Goal: Find specific page/section: Find specific page/section

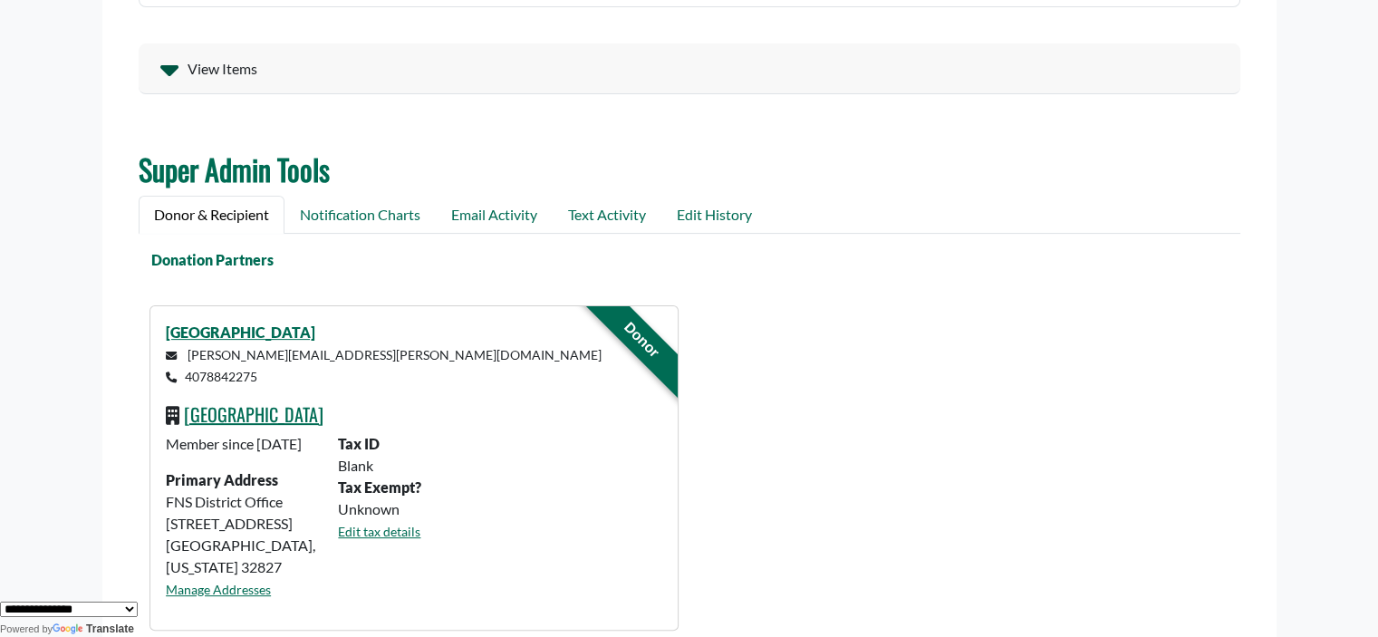
scroll to position [482, 0]
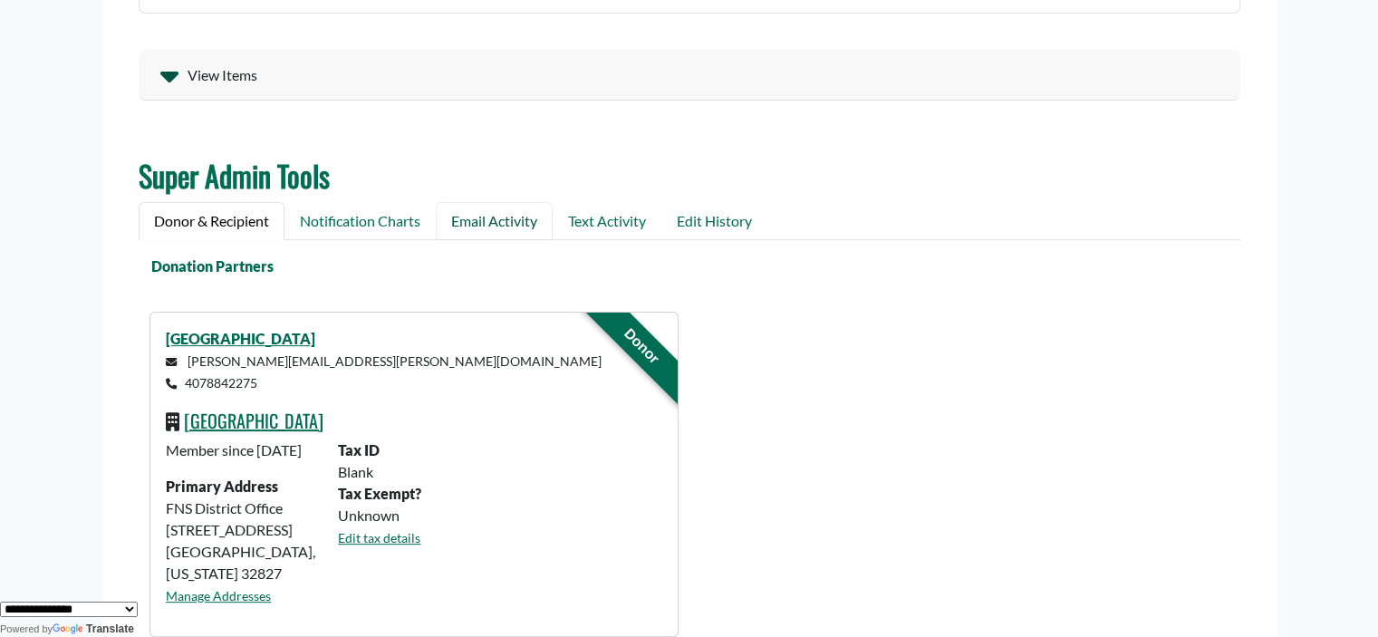
click at [511, 220] on link "Email Activity" at bounding box center [494, 221] width 117 height 38
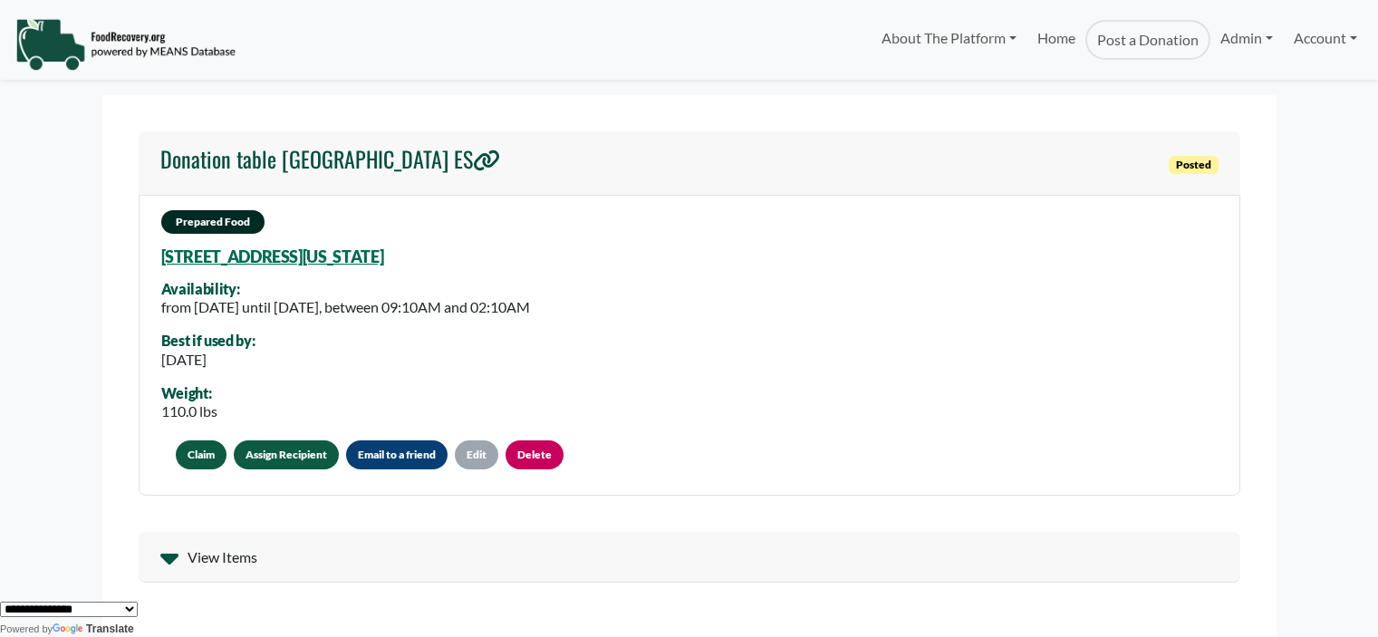
scroll to position [482, 0]
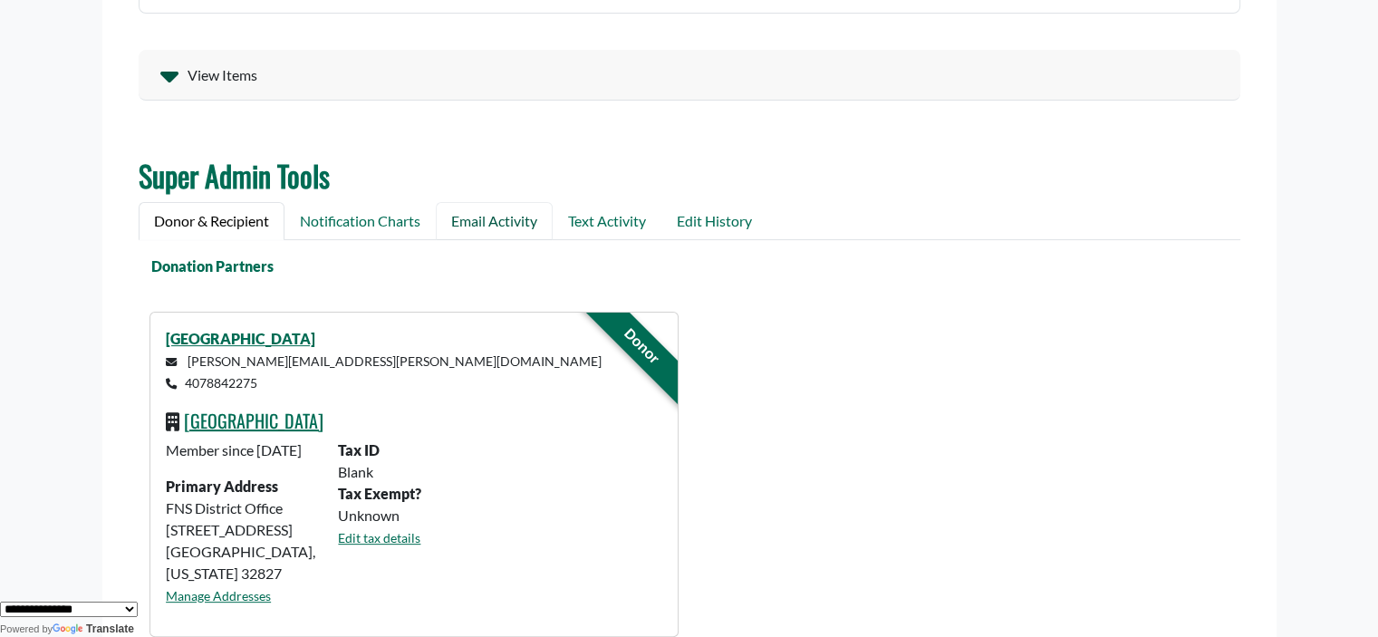
click at [482, 228] on link "Email Activity" at bounding box center [494, 221] width 117 height 38
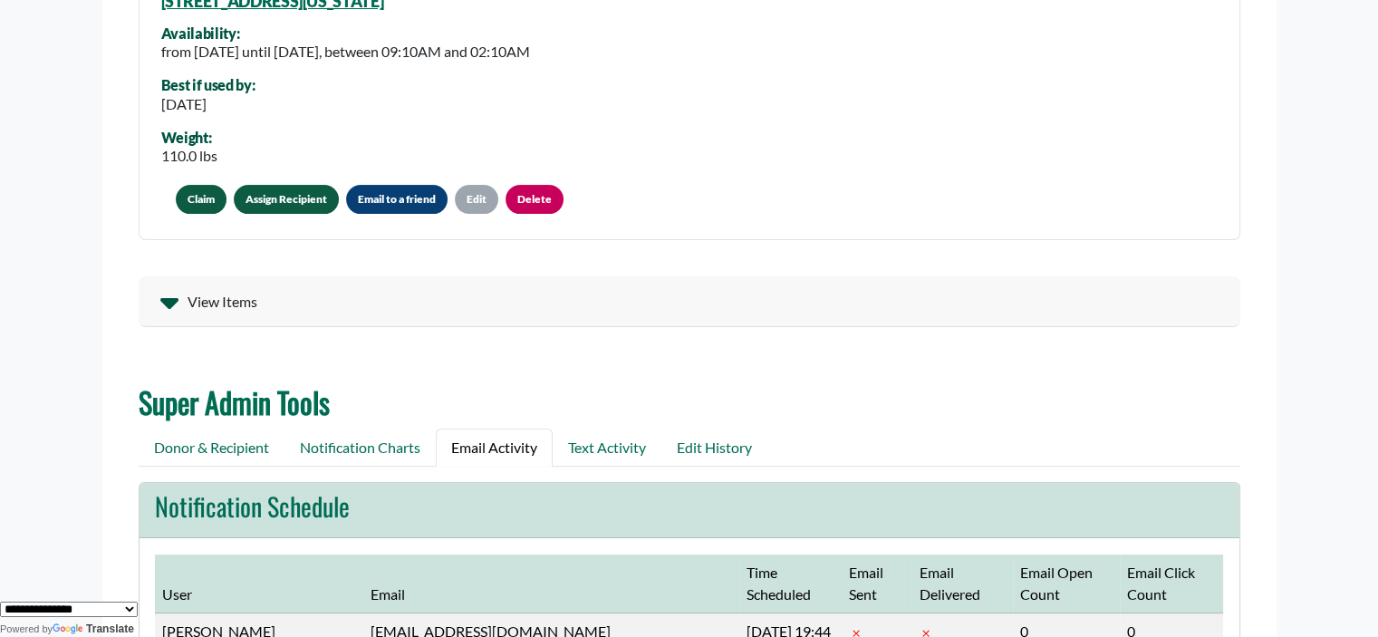
scroll to position [0, 0]
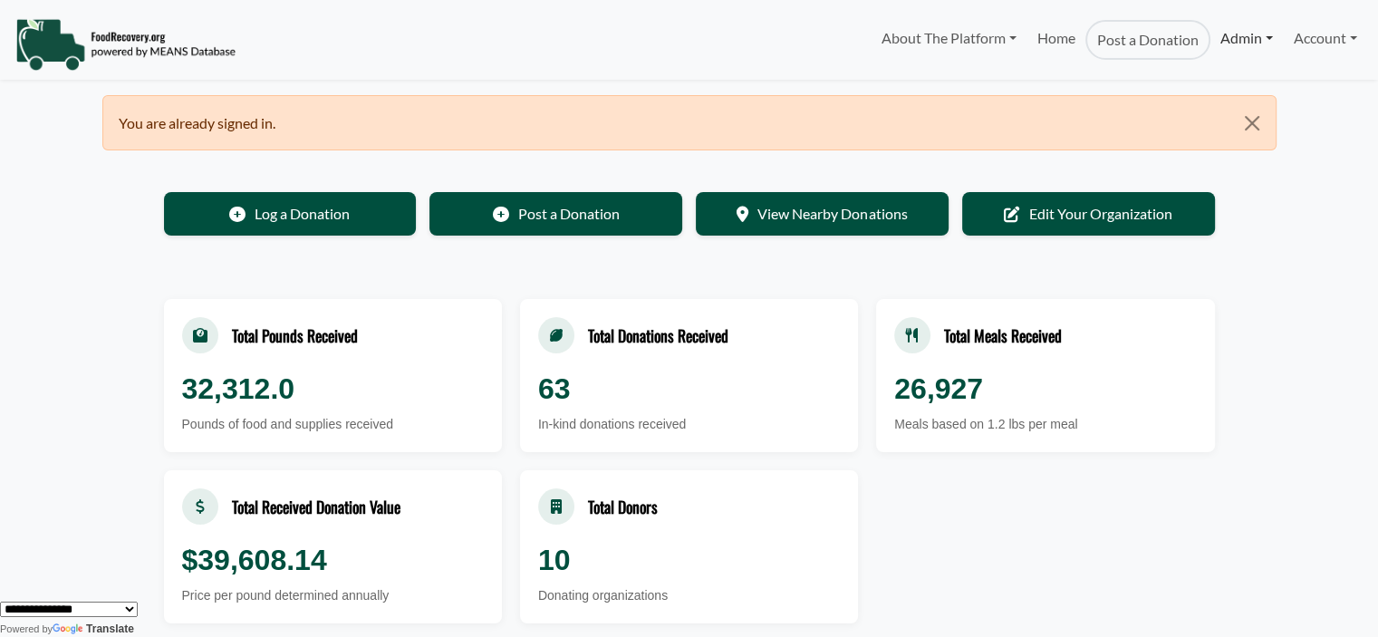
click at [1230, 33] on link "Admin" at bounding box center [1246, 38] width 72 height 36
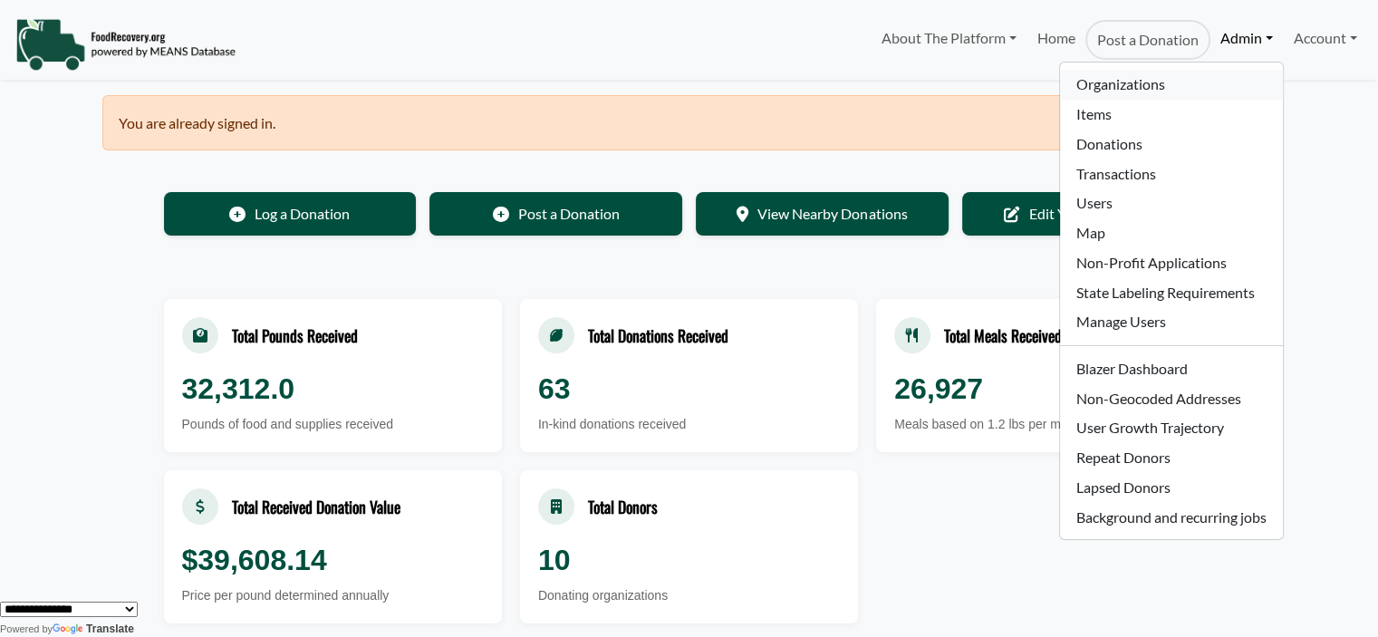
click at [1153, 88] on link "Organizations" at bounding box center [1171, 85] width 222 height 30
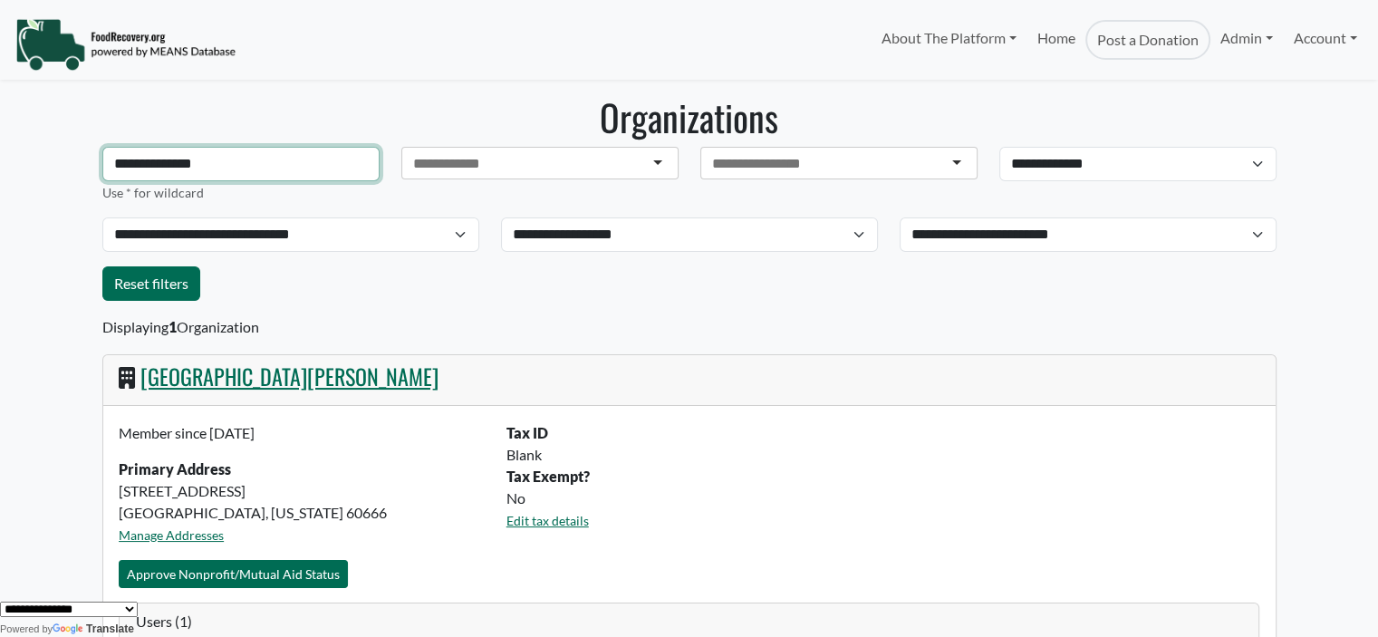
drag, startPoint x: 243, startPoint y: 169, endPoint x: 0, endPoint y: 148, distance: 243.7
click at [0, 149] on body "About The Platform How It Works FAQs Documentation Home Post a Donation Admin O…" at bounding box center [689, 318] width 1378 height 637
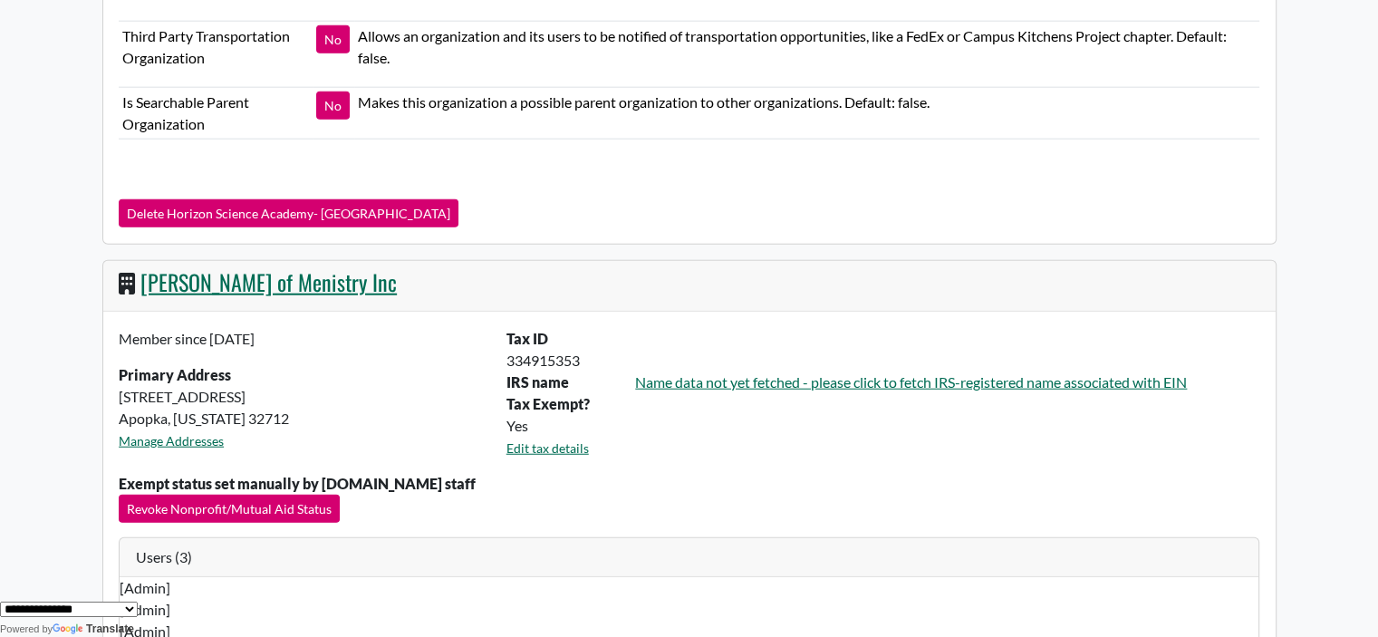
scroll to position [4565, 0]
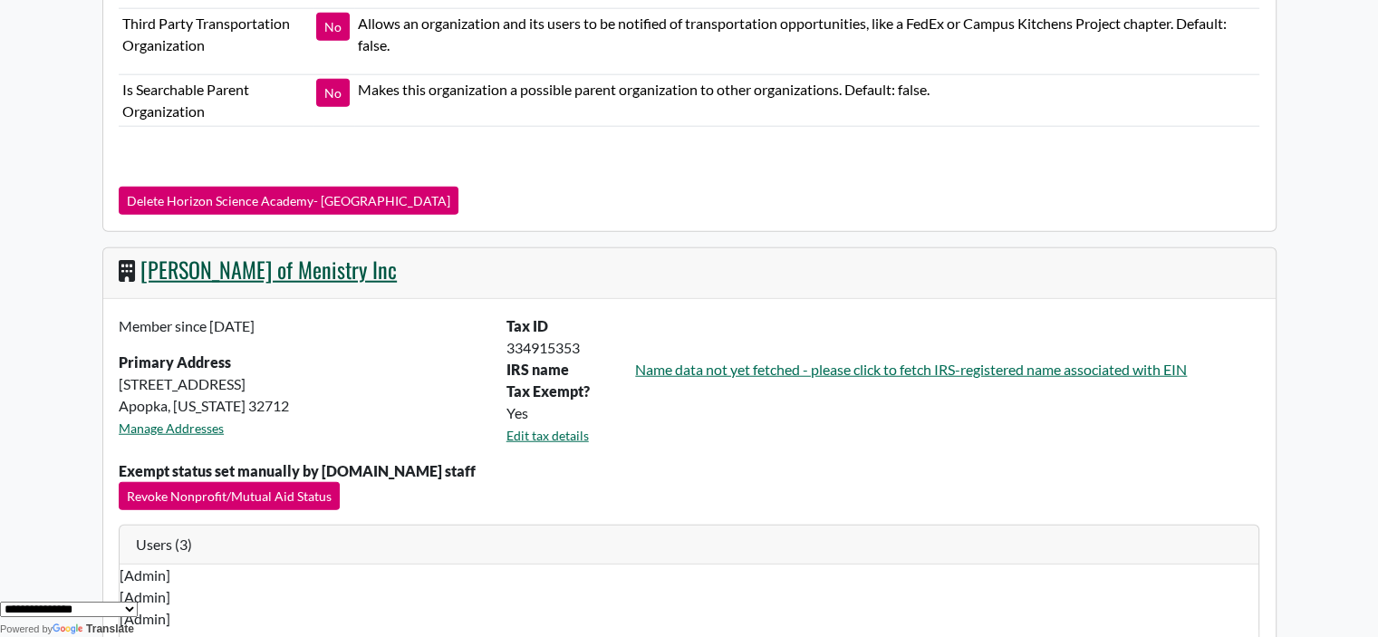
click at [265, 253] on link "[PERSON_NAME] of Menistry Inc" at bounding box center [268, 269] width 256 height 33
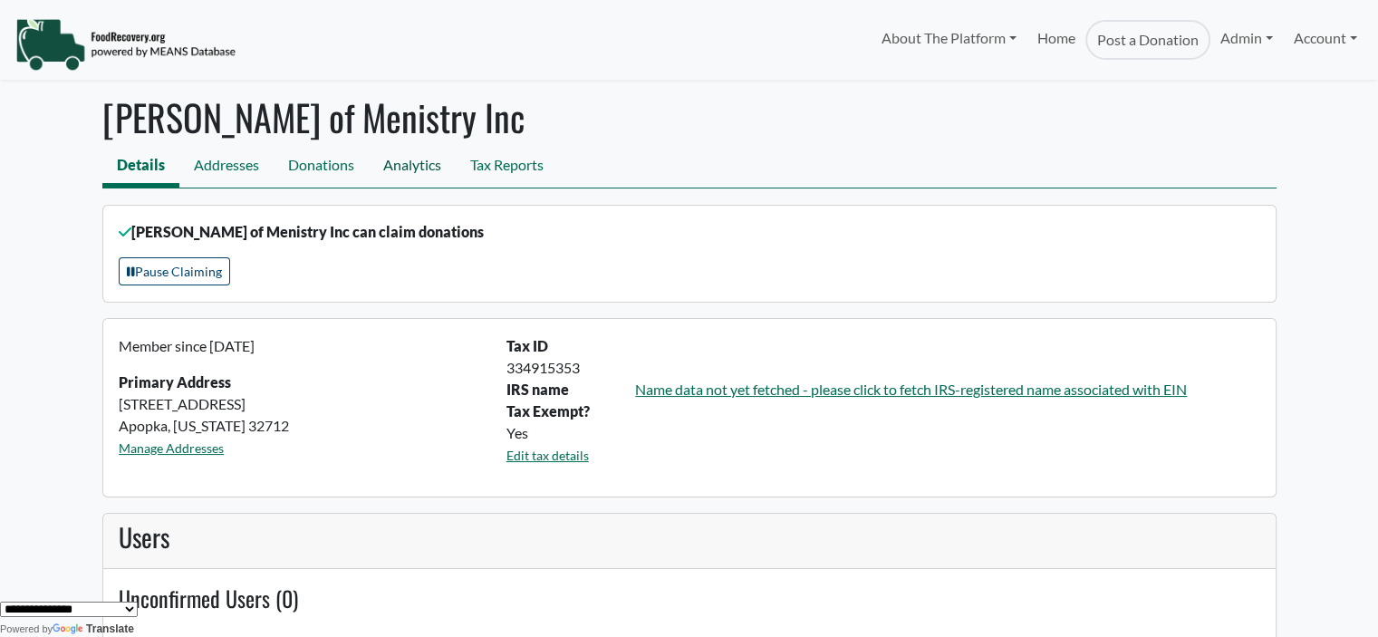
click at [388, 162] on link "Analytics" at bounding box center [412, 167] width 87 height 41
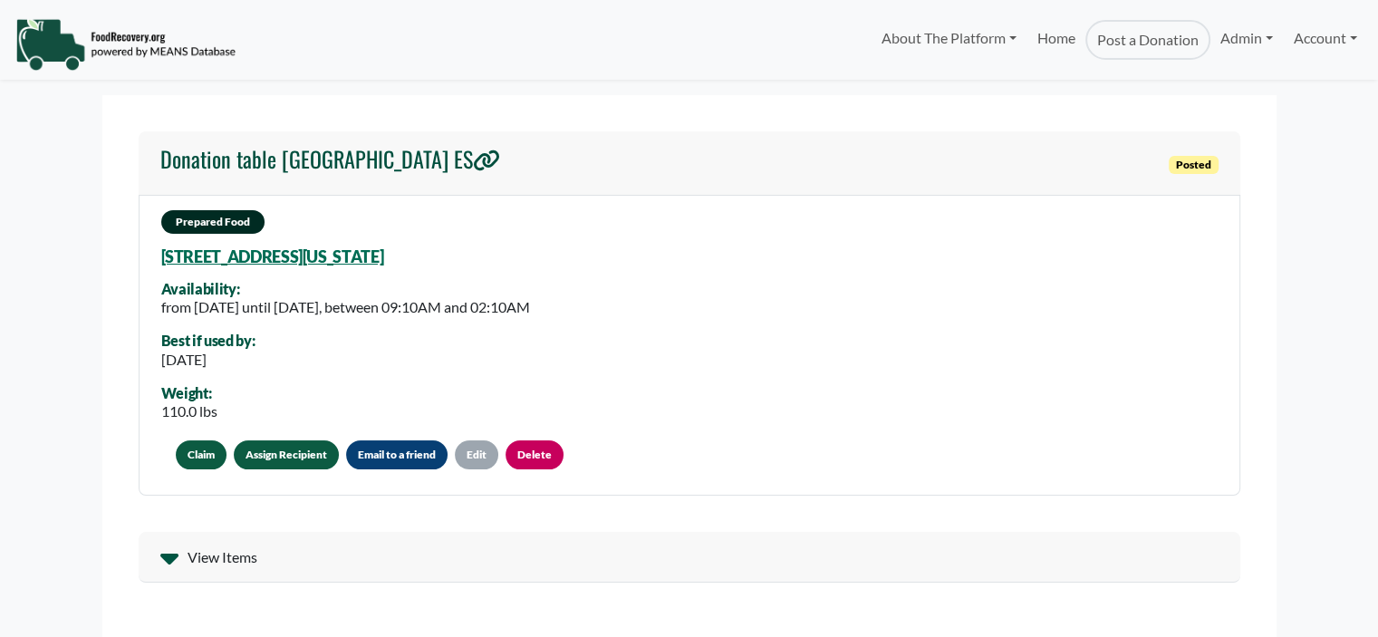
select select "Language Translate Widget"
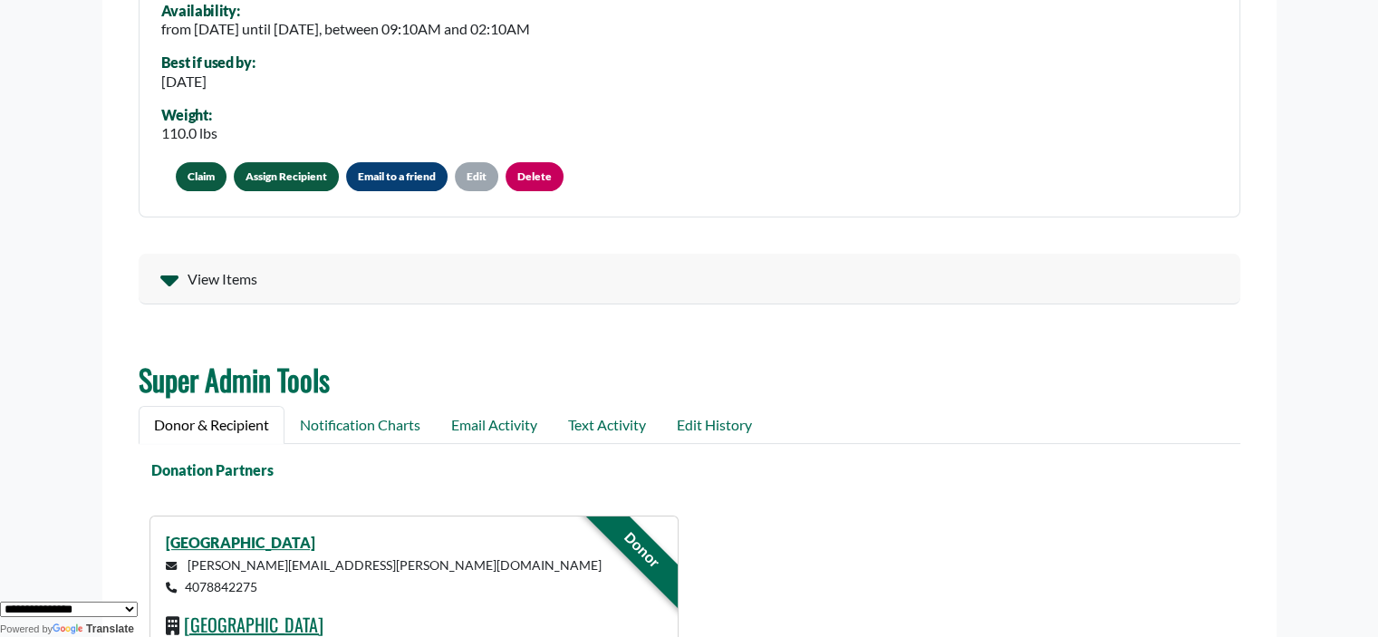
scroll to position [188, 0]
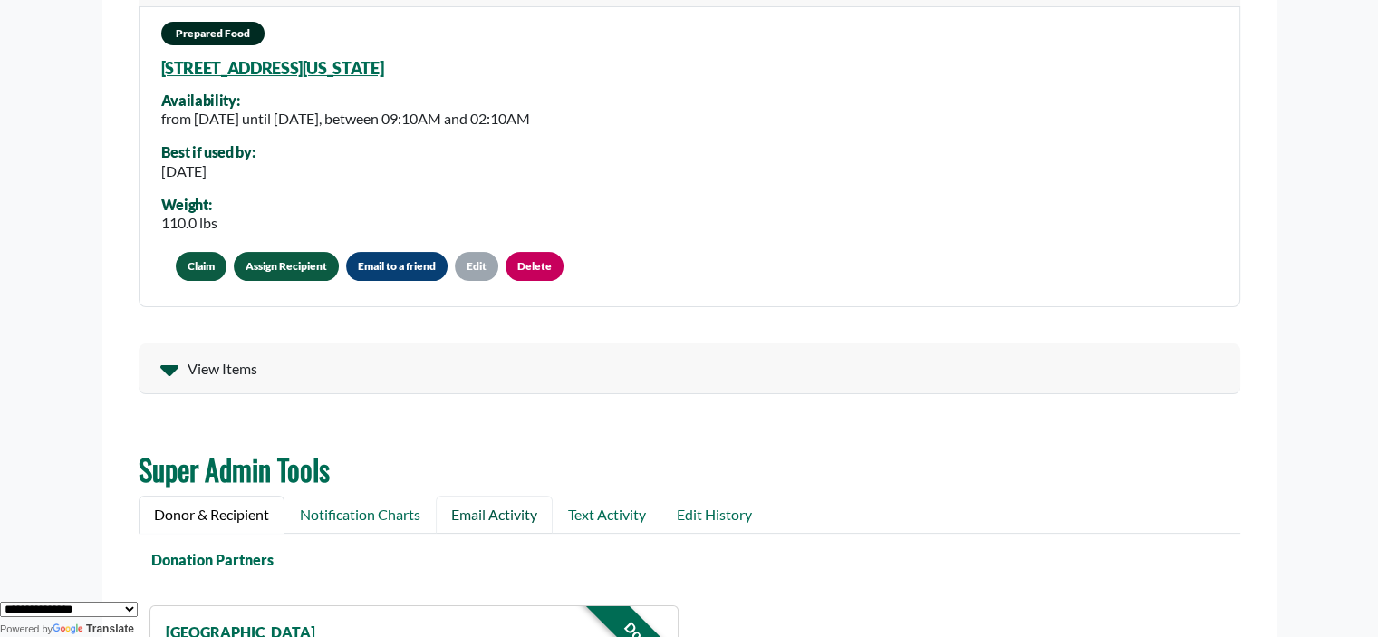
click at [485, 514] on link "Email Activity" at bounding box center [494, 514] width 117 height 38
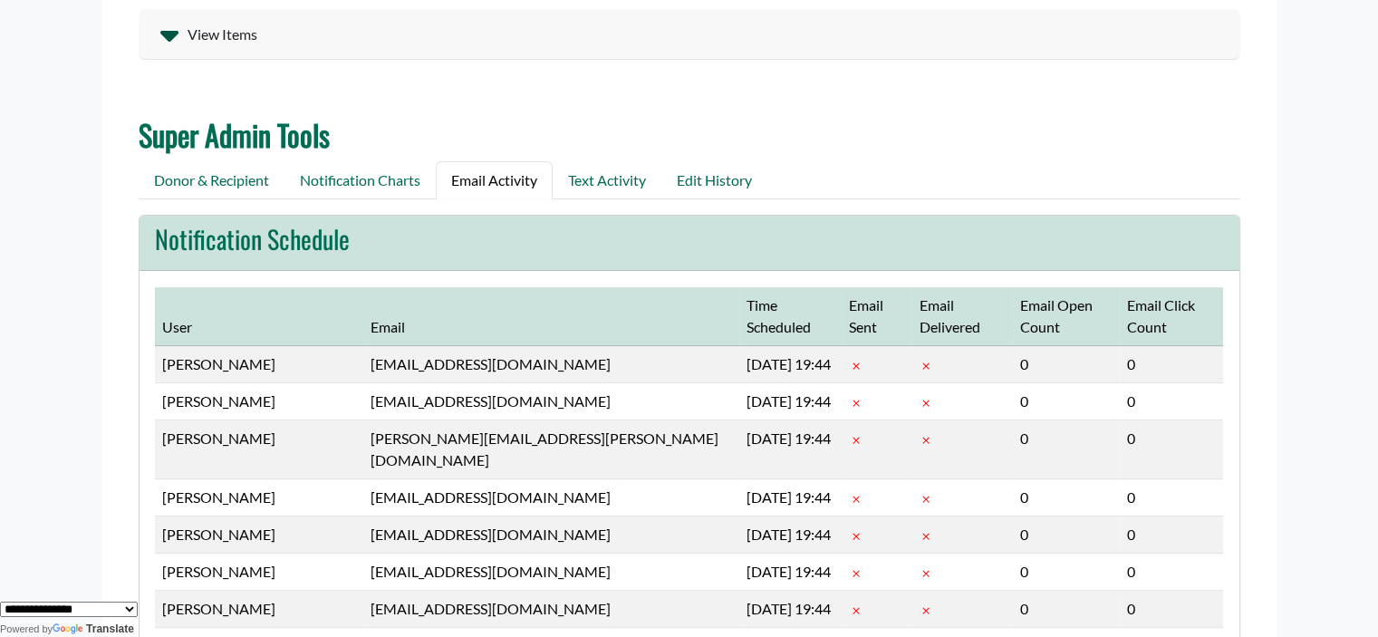
scroll to position [0, 0]
